Goal: Information Seeking & Learning: Find contact information

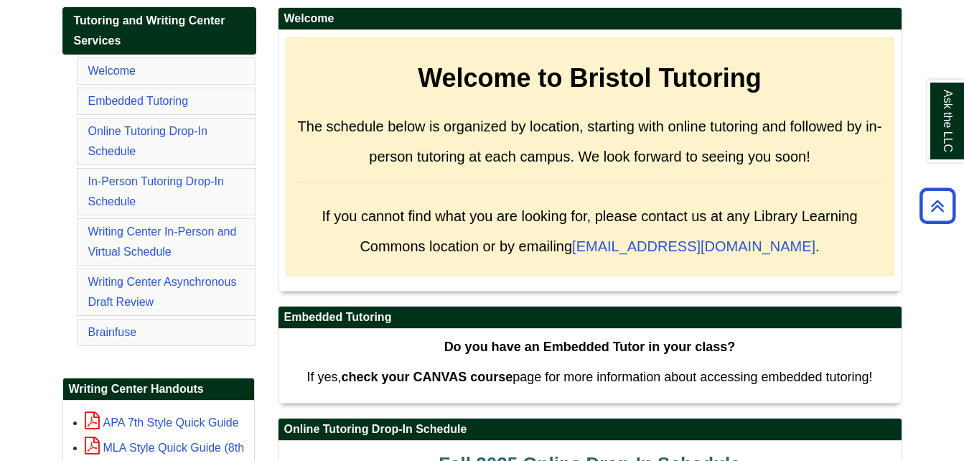
scroll to position [247, 0]
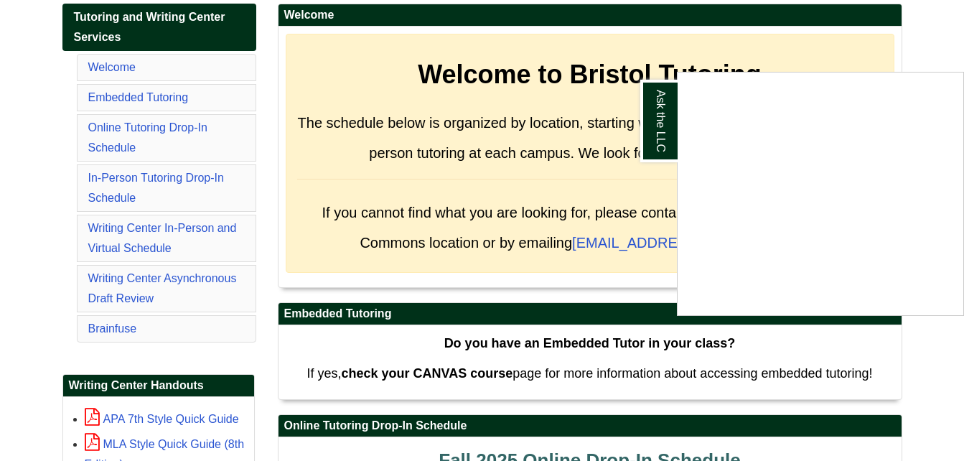
click at [572, 164] on div "Ask the LLC" at bounding box center [482, 230] width 964 height 461
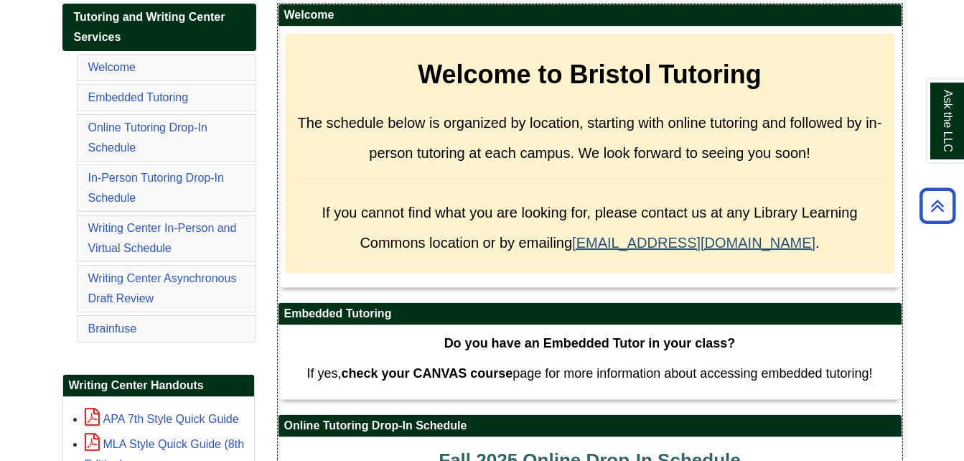
drag, startPoint x: 615, startPoint y: 241, endPoint x: 767, endPoint y: 245, distance: 152.3
drag, startPoint x: 767, startPoint y: 245, endPoint x: 679, endPoint y: 291, distance: 99.6
click at [679, 291] on div "Welcome Welcome to Bristol Tutoring The schedule below is organized by location…" at bounding box center [590, 153] width 625 height 299
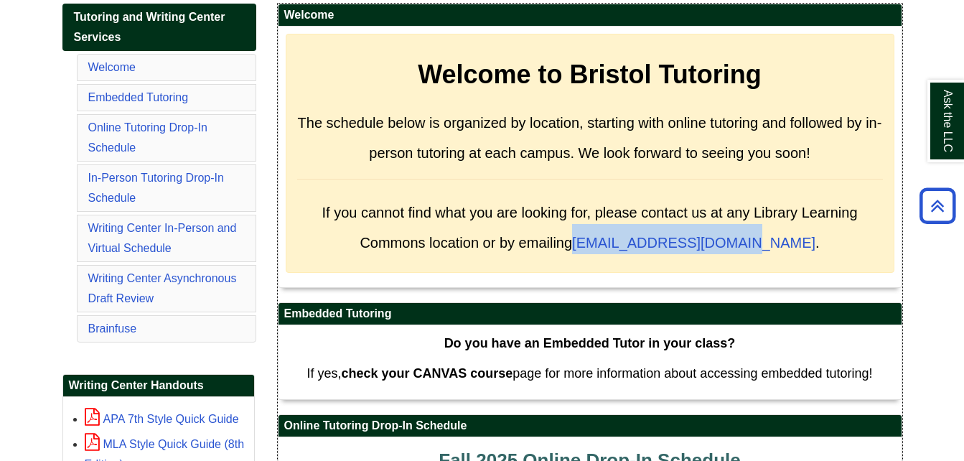
drag, startPoint x: 613, startPoint y: 239, endPoint x: 776, endPoint y: 241, distance: 163.0
click at [776, 241] on span "If you cannot find what you are looking for, please contact us at any Library L…" at bounding box center [590, 228] width 536 height 46
copy span "OnLineLC@bristolcc.edu"
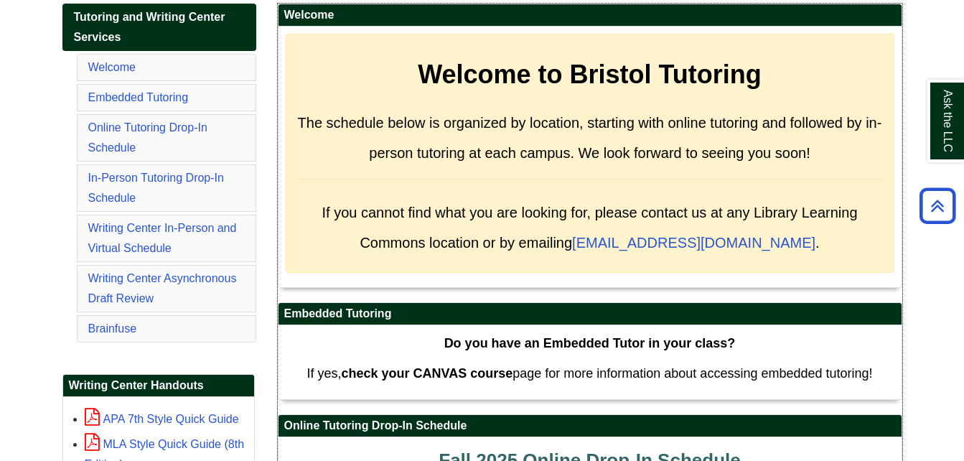
click at [819, 262] on div "Welcome to Bristol Tutoring The schedule below is organized by location, starti…" at bounding box center [590, 153] width 609 height 239
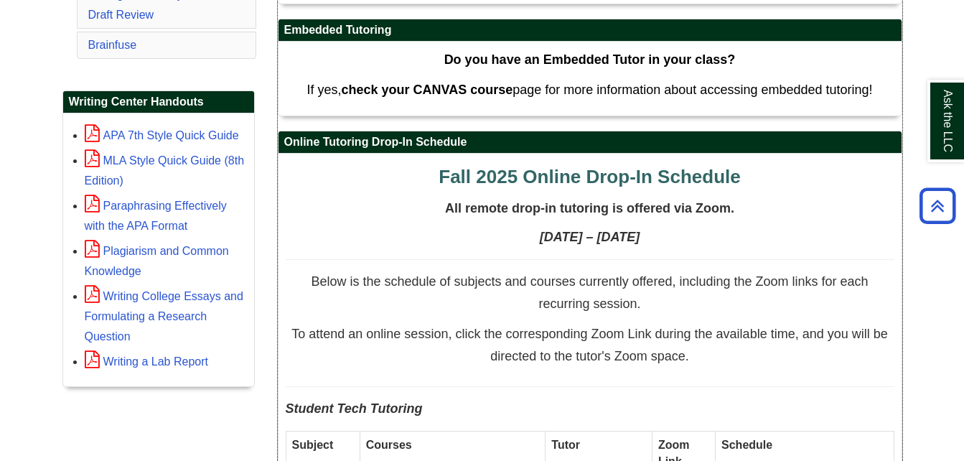
click at [292, 276] on p "Below is the schedule of subjects and courses currently offered, including the …" at bounding box center [590, 296] width 609 height 45
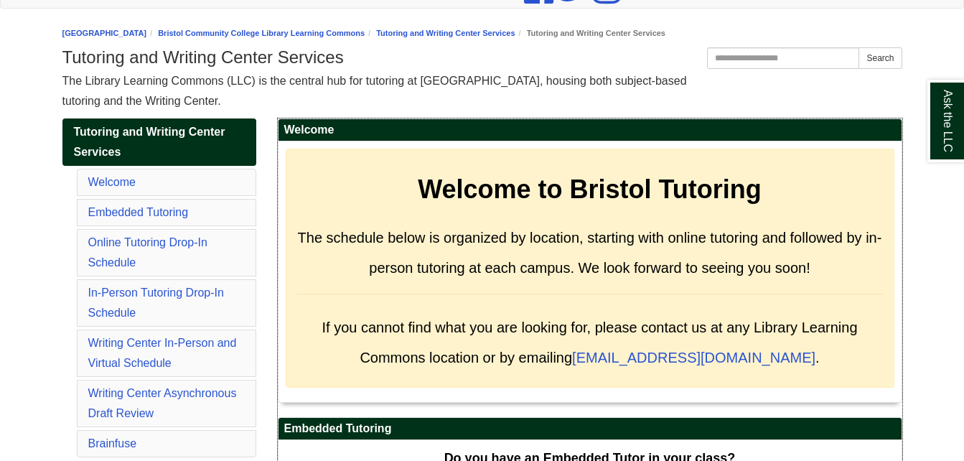
scroll to position [131, 0]
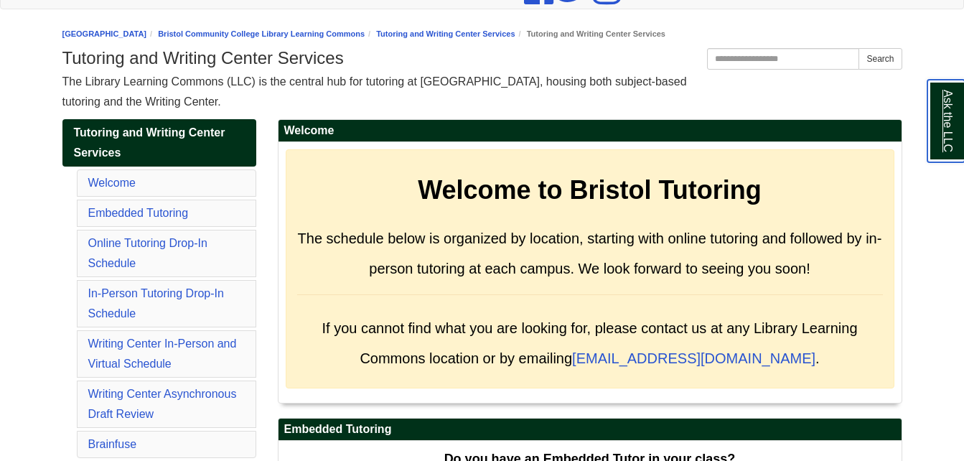
click at [946, 116] on link "Ask the LLC" at bounding box center [946, 121] width 37 height 83
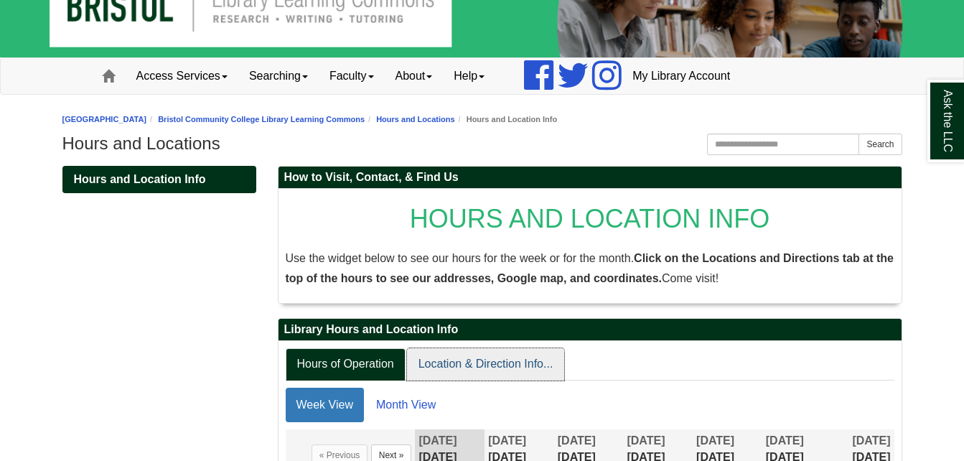
scroll to position [39, 0]
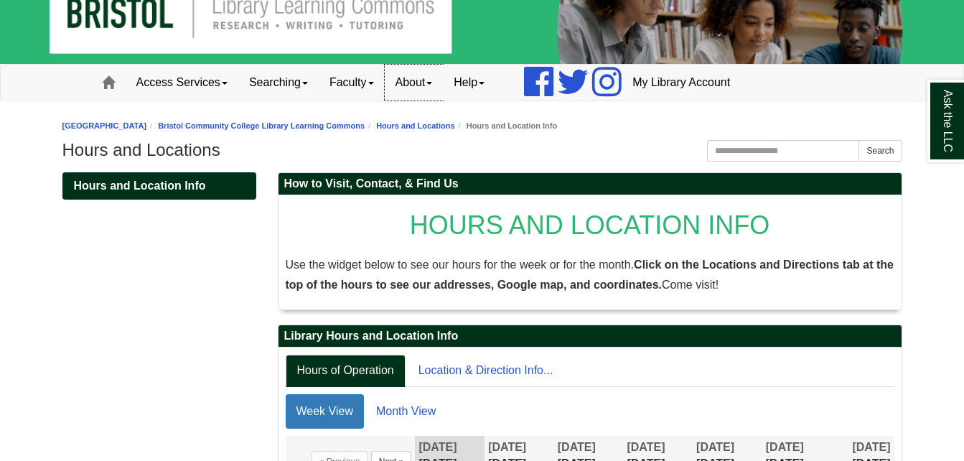
drag, startPoint x: 478, startPoint y: 77, endPoint x: 436, endPoint y: 90, distance: 44.5
click at [436, 90] on link "About" at bounding box center [414, 83] width 59 height 36
click at [434, 146] on link "Staff Directory" at bounding box center [442, 146] width 113 height 17
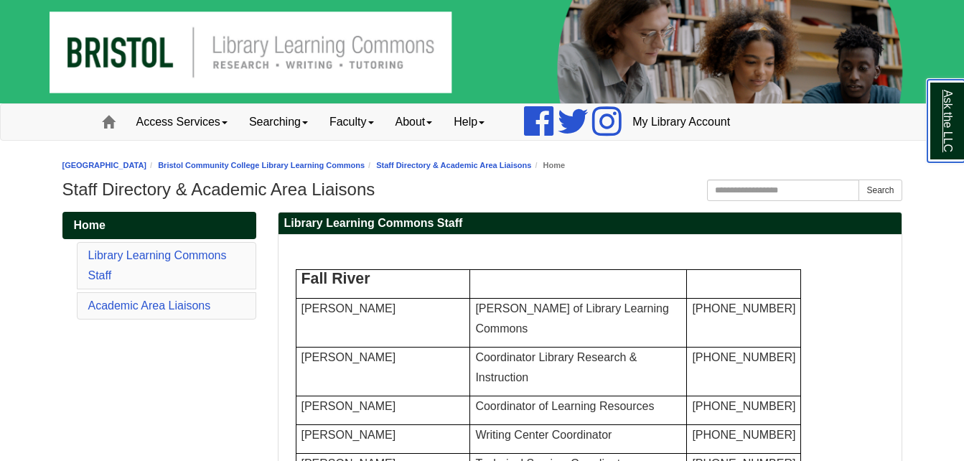
click at [948, 103] on link "Ask the LLC" at bounding box center [946, 121] width 37 height 83
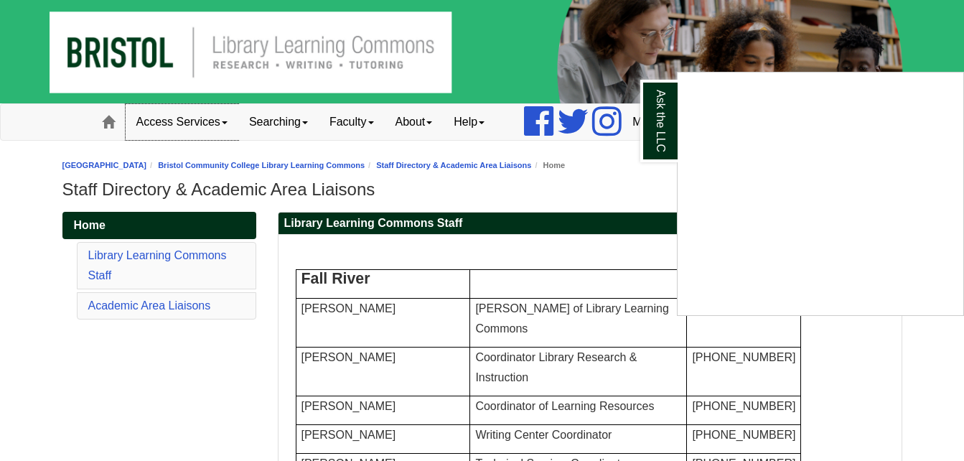
click at [207, 125] on link "Access Services" at bounding box center [182, 122] width 113 height 36
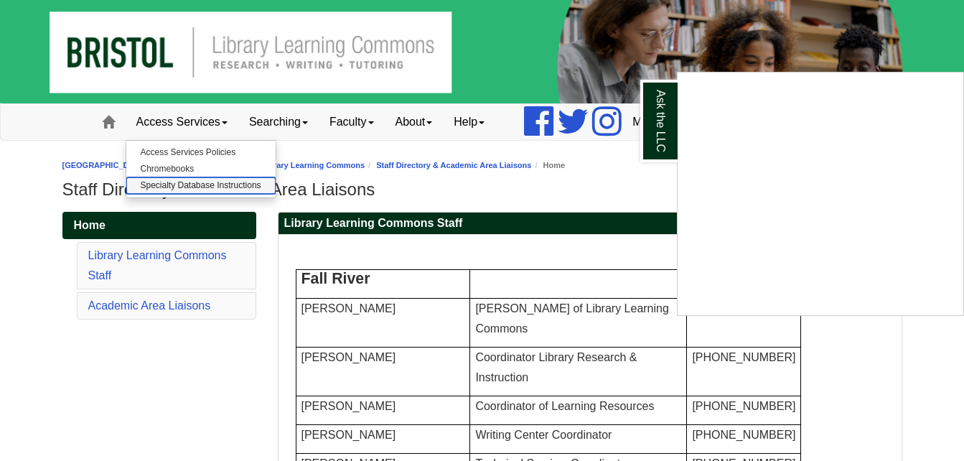
click at [189, 186] on link "Specialty Database Instructions" at bounding box center [200, 185] width 149 height 17
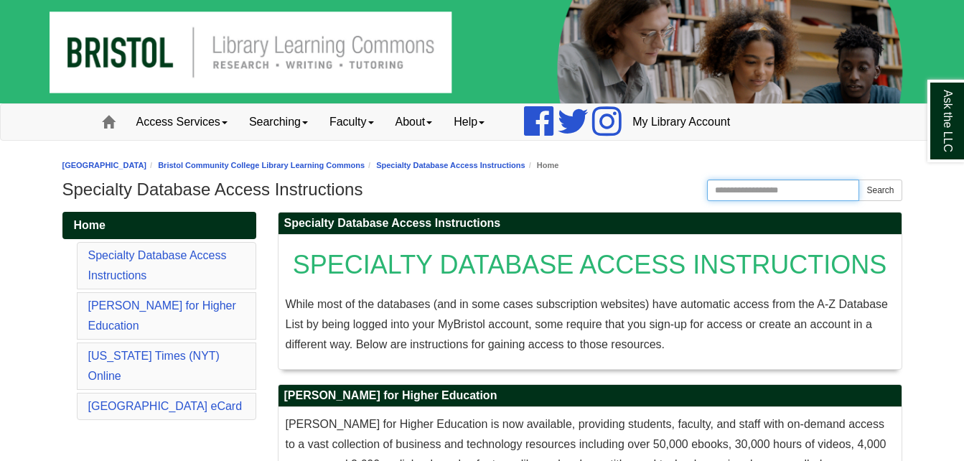
click at [797, 184] on input "Search the Website" at bounding box center [783, 191] width 153 height 22
type input "*****"
click at [859, 180] on button "Search" at bounding box center [880, 191] width 43 height 22
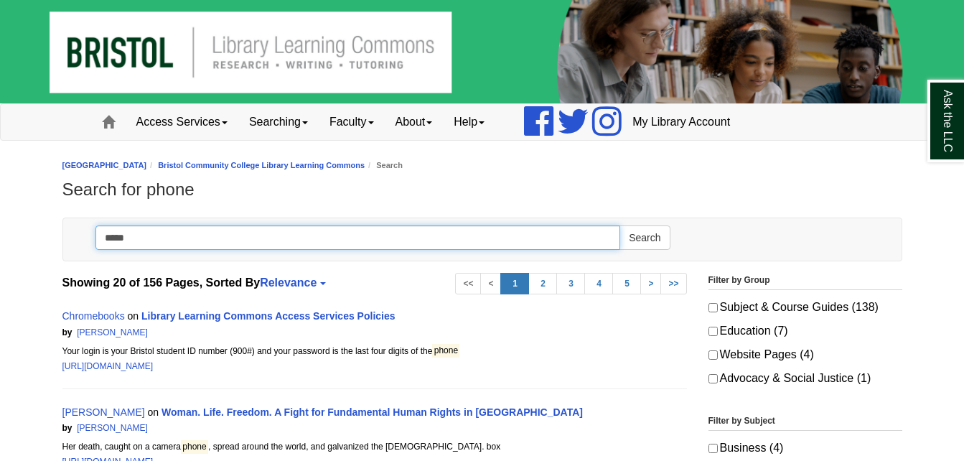
click at [177, 230] on input "*****" at bounding box center [358, 237] width 526 height 24
type input "**********"
click at [620, 225] on button "Search" at bounding box center [645, 237] width 50 height 24
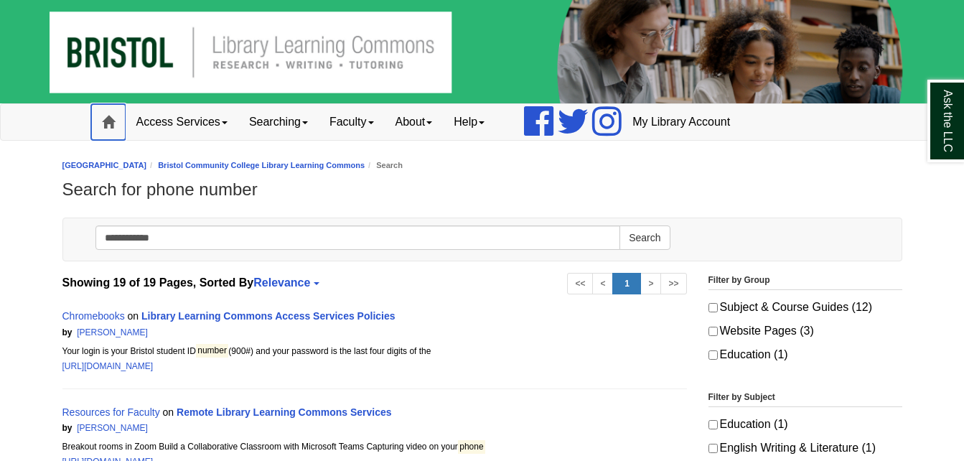
click at [98, 120] on link "Home" at bounding box center [108, 122] width 34 height 36
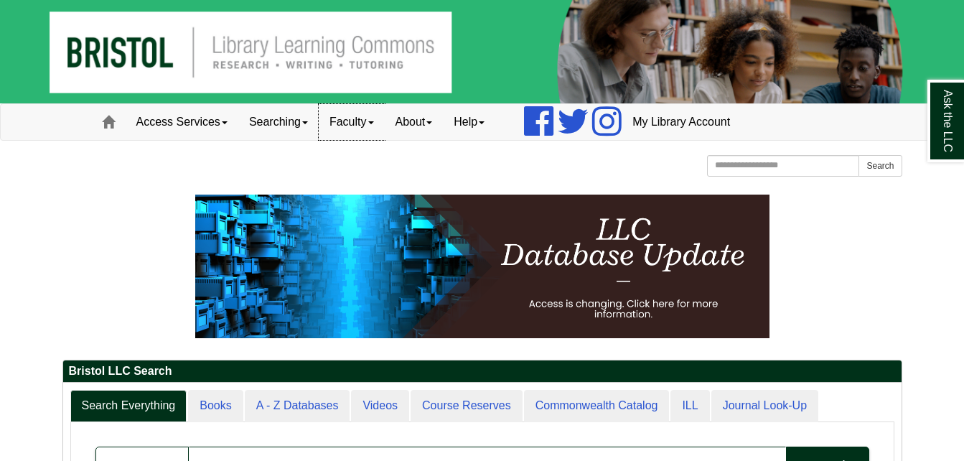
click at [376, 116] on link "Faculty" at bounding box center [352, 122] width 66 height 36
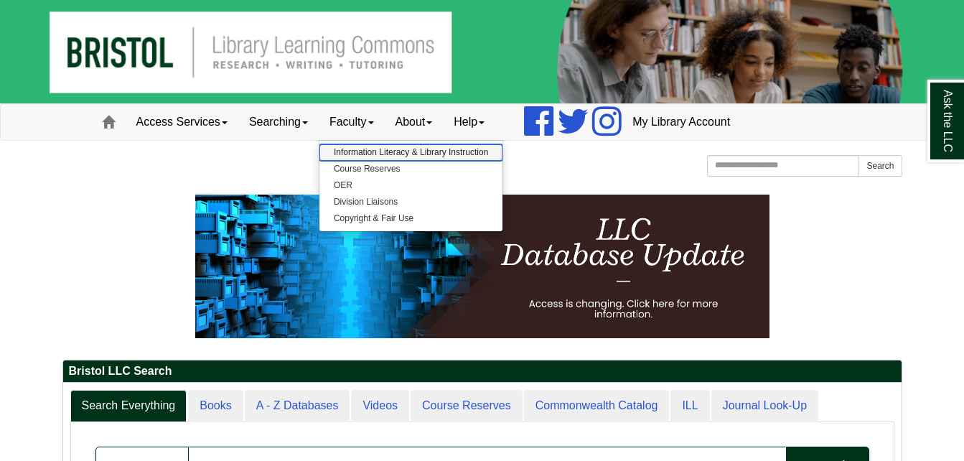
click at [358, 151] on link "Information Literacy & Library Instruction" at bounding box center [411, 152] width 183 height 17
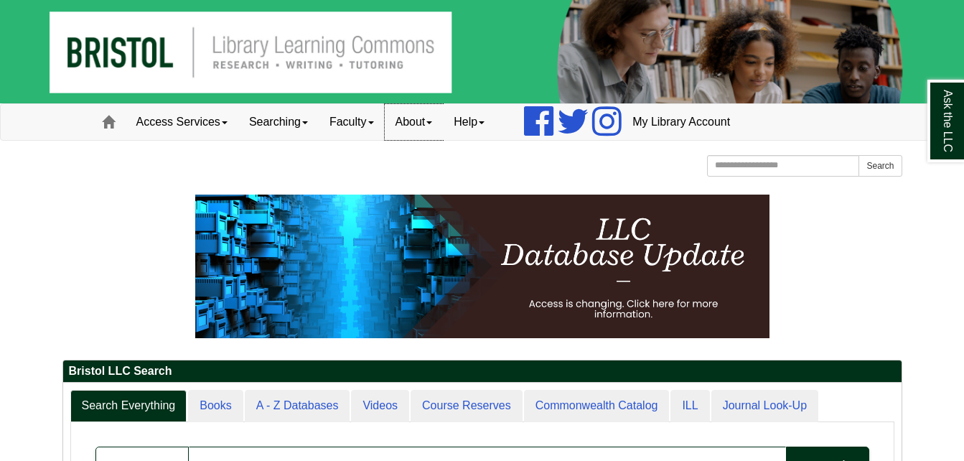
click at [443, 114] on link "About" at bounding box center [414, 122] width 59 height 36
click at [487, 123] on link "Help" at bounding box center [469, 122] width 52 height 36
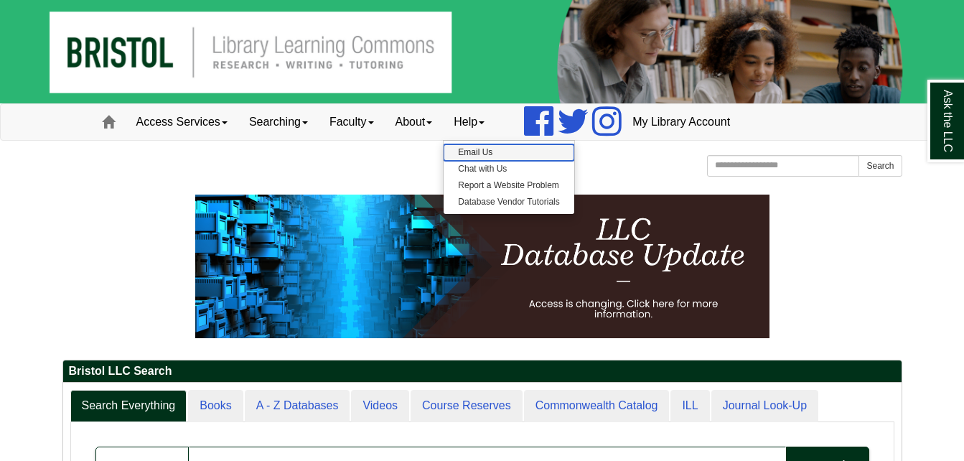
click at [488, 152] on link "Email Us" at bounding box center [509, 152] width 130 height 17
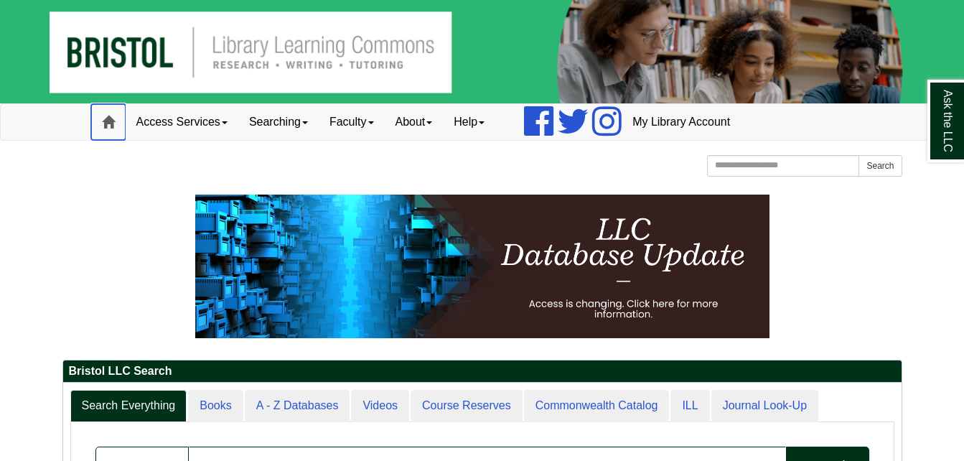
click at [113, 121] on span at bounding box center [108, 122] width 13 height 13
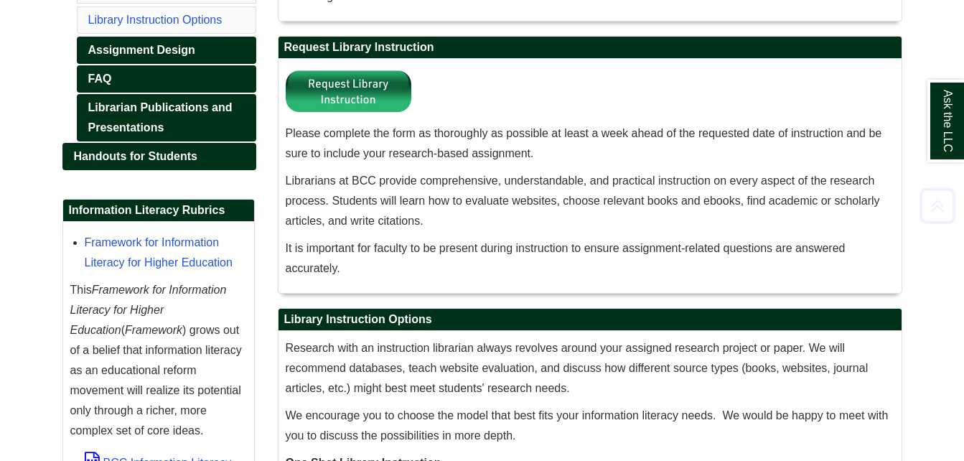
scroll to position [297, 0]
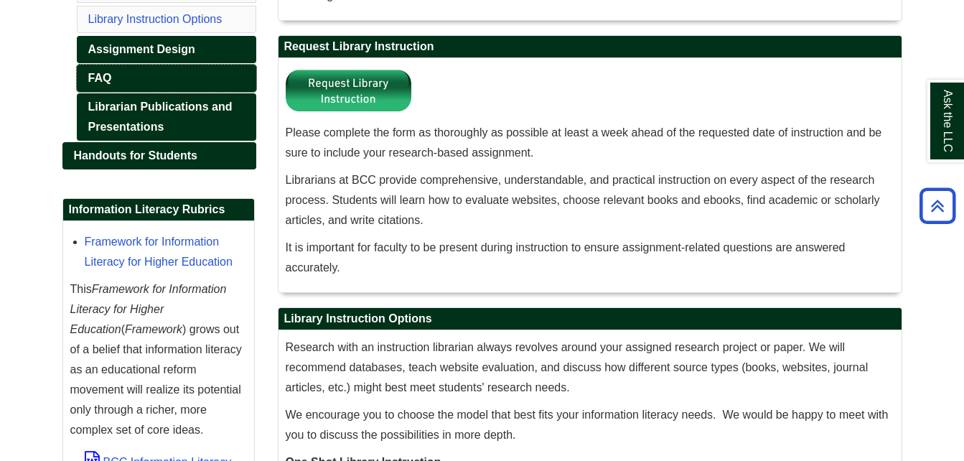
click at [93, 82] on link "FAQ" at bounding box center [167, 78] width 180 height 27
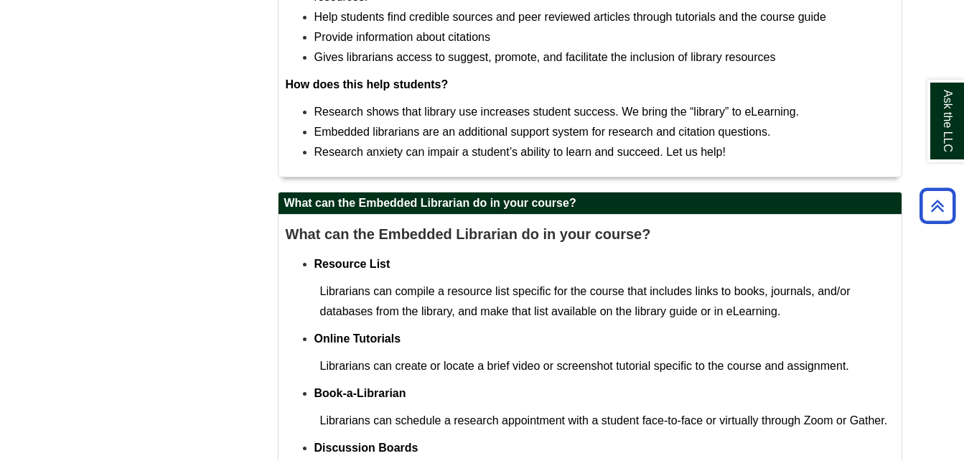
scroll to position [2129, 0]
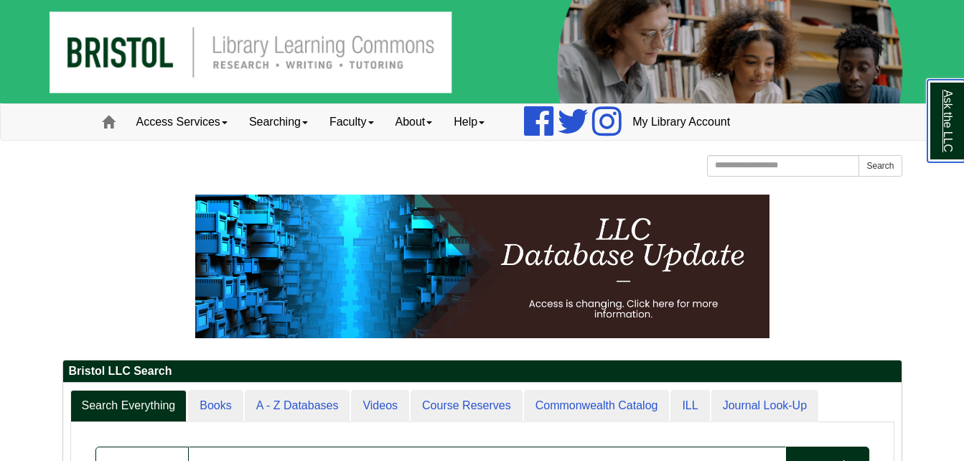
click at [942, 106] on link "Ask the LLC" at bounding box center [946, 121] width 37 height 83
